Goal: Information Seeking & Learning: Understand process/instructions

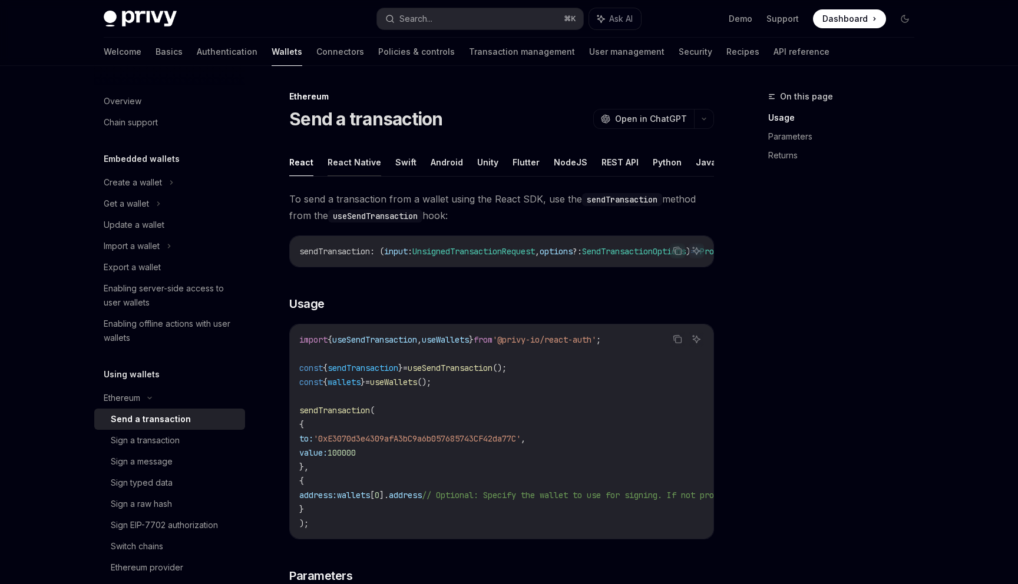
click at [367, 167] on button "React Native" at bounding box center [355, 162] width 54 height 28
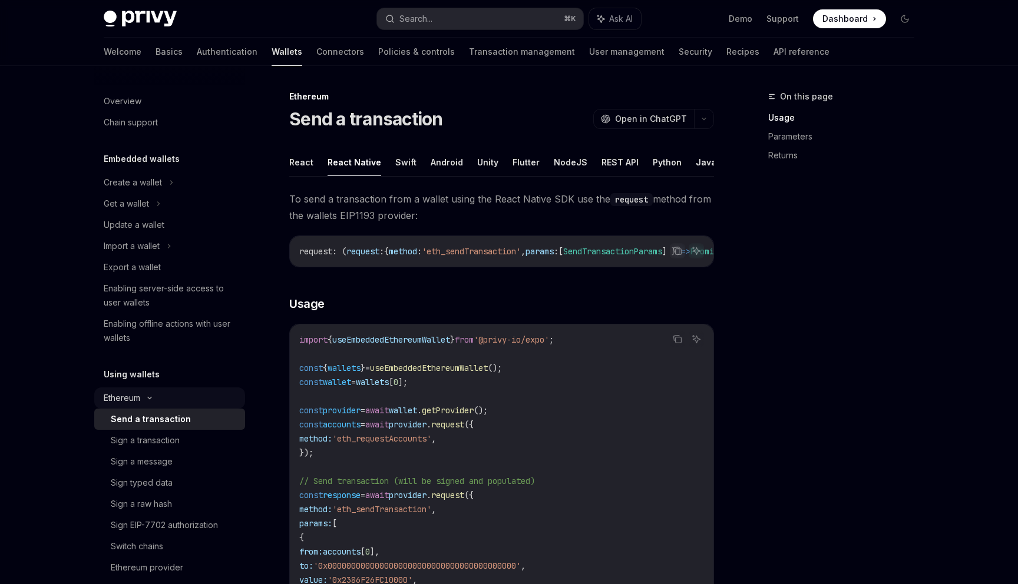
click at [146, 193] on div "Ethereum" at bounding box center [169, 182] width 151 height 21
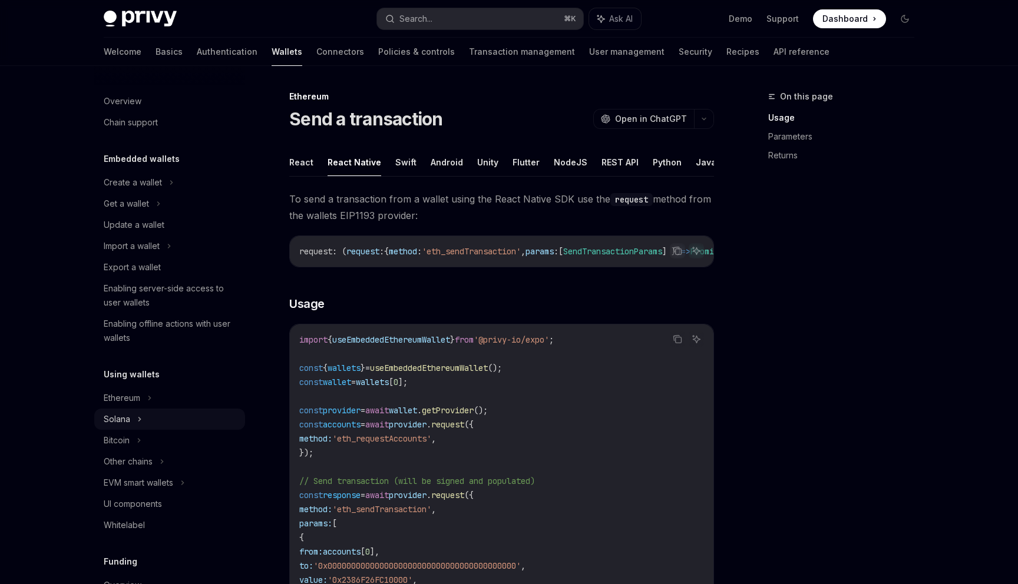
click at [156, 211] on icon at bounding box center [158, 204] width 5 height 14
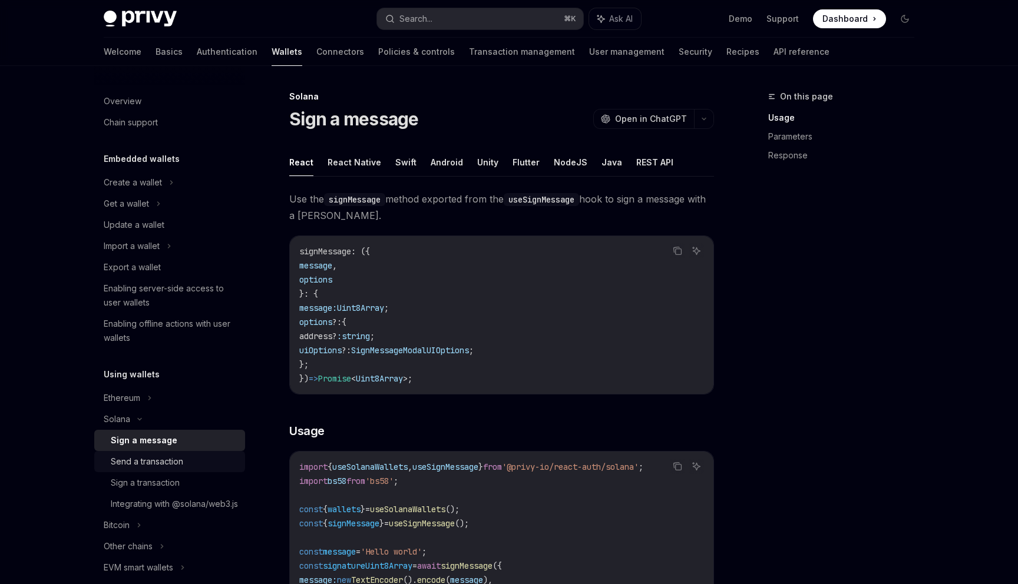
click at [143, 455] on div "Send a transaction" at bounding box center [147, 462] width 72 height 14
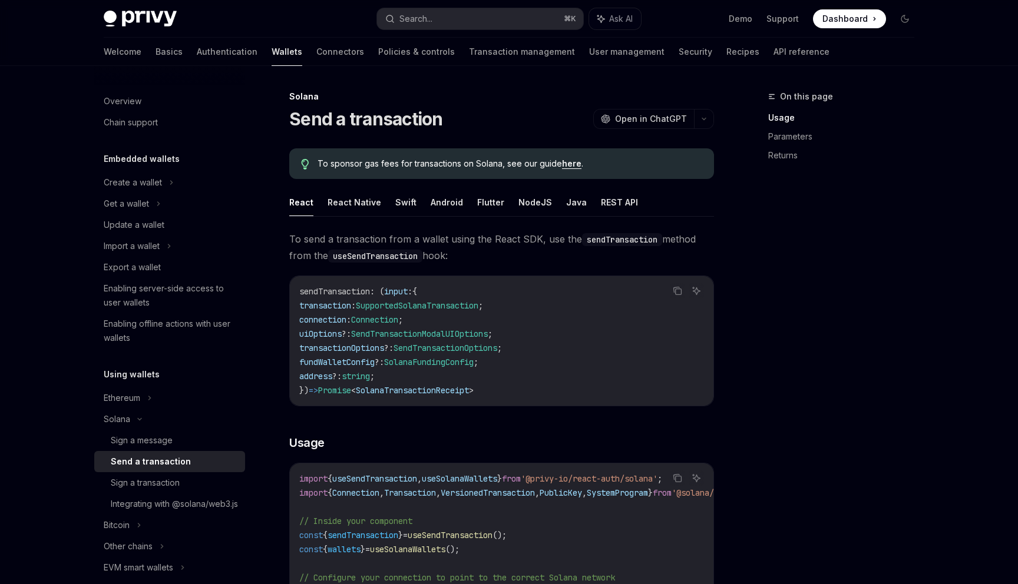
click at [573, 164] on link "here" at bounding box center [571, 163] width 19 height 11
click at [355, 205] on button "React Native" at bounding box center [355, 203] width 54 height 28
type textarea "*"
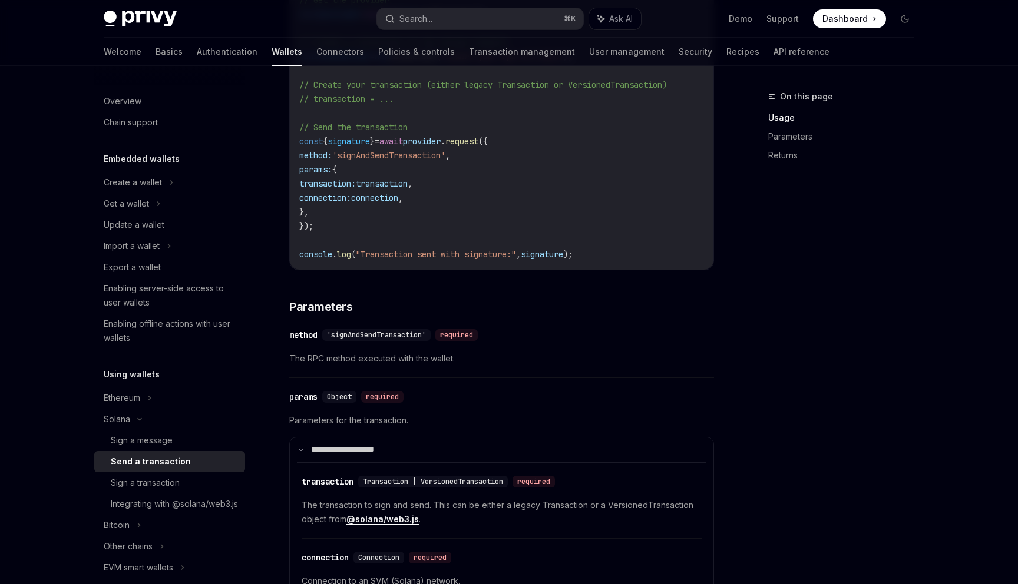
scroll to position [430, 0]
